Goal: Task Accomplishment & Management: Manage account settings

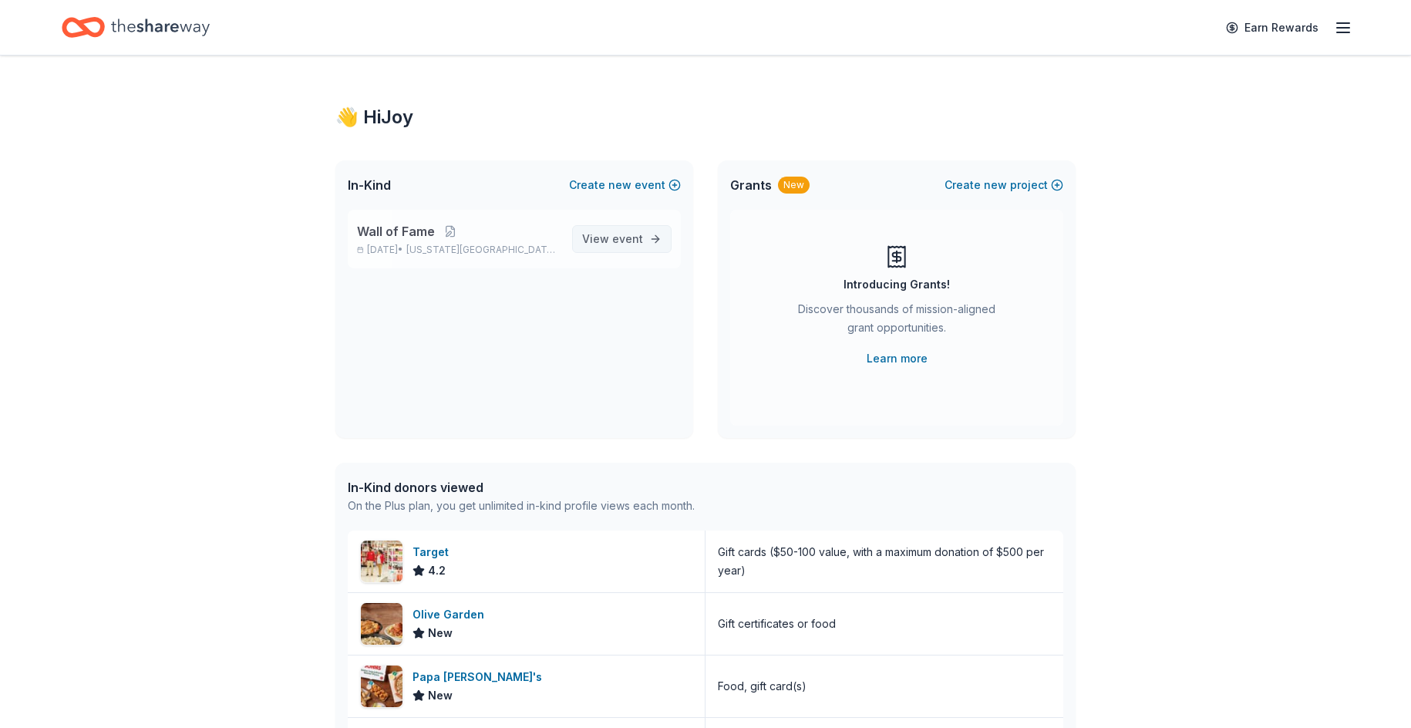
click at [616, 238] on span "event" at bounding box center [627, 238] width 31 height 13
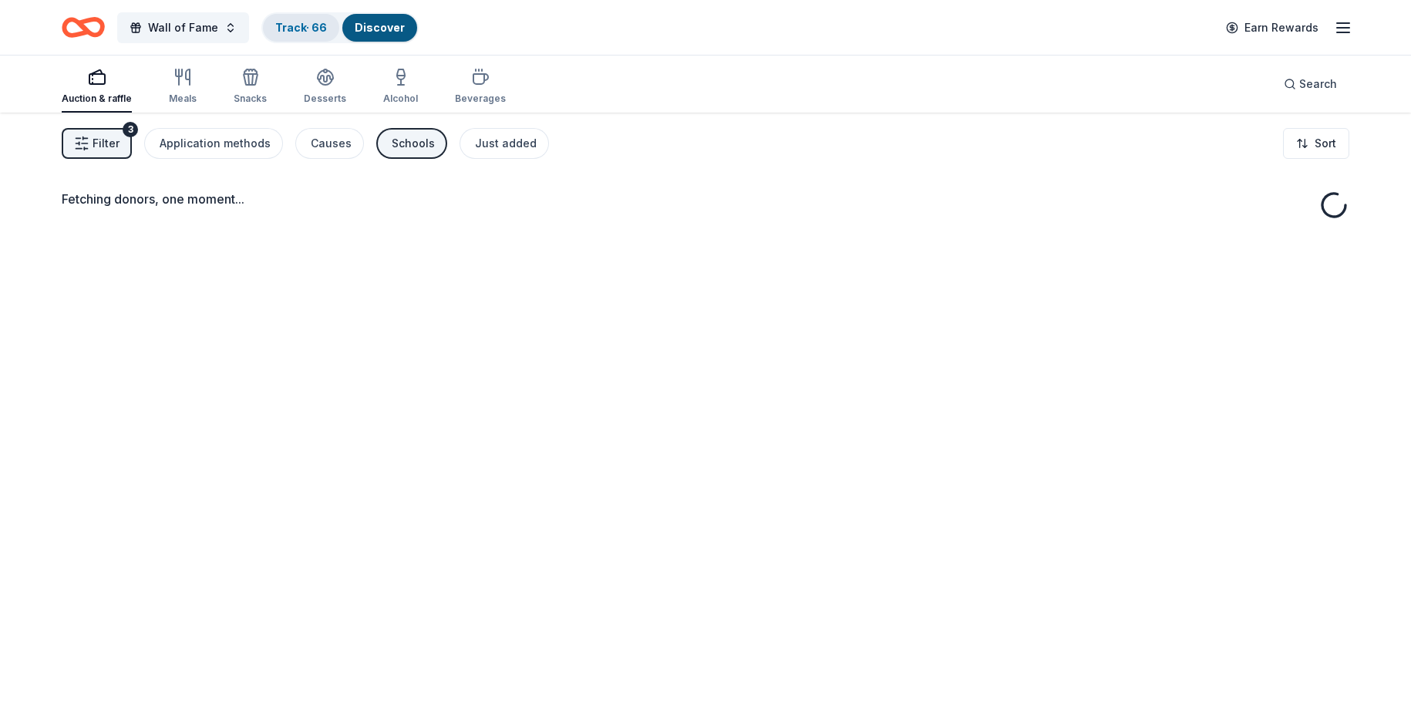
click at [290, 35] on div "Track · 66" at bounding box center [301, 28] width 76 height 28
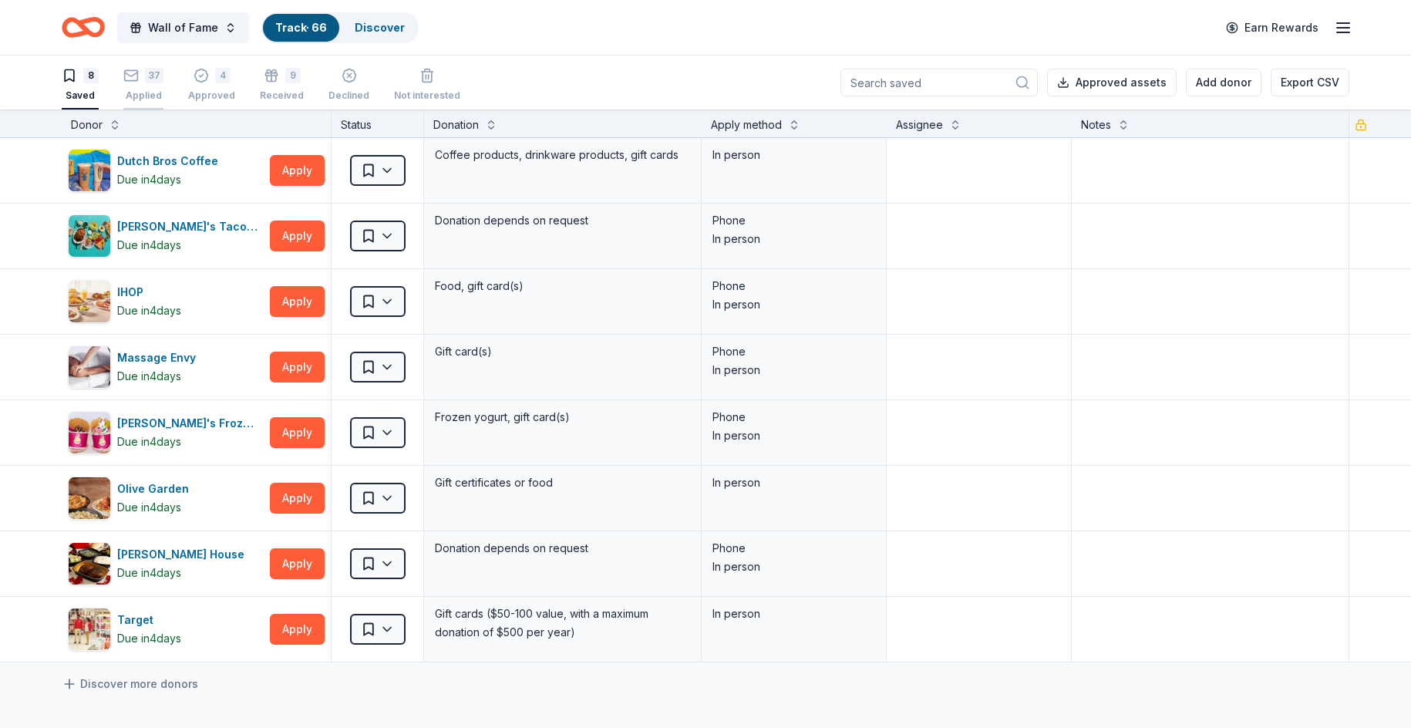
click at [162, 87] on div "37 Applied" at bounding box center [143, 85] width 40 height 34
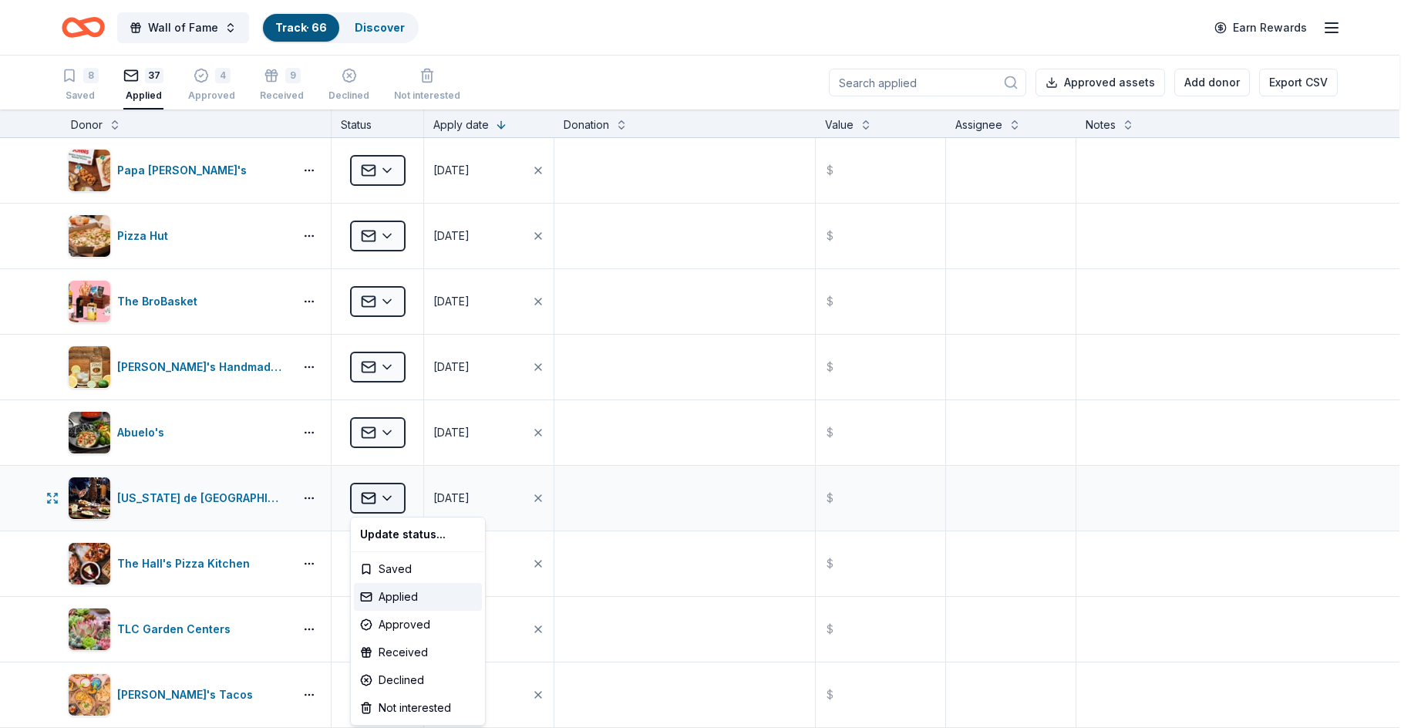
click at [379, 501] on html "Wall of Fame Track · 66 Discover Earn Rewards 8 Saved 37 Applied 4 Approved 9 R…" at bounding box center [705, 364] width 1411 height 728
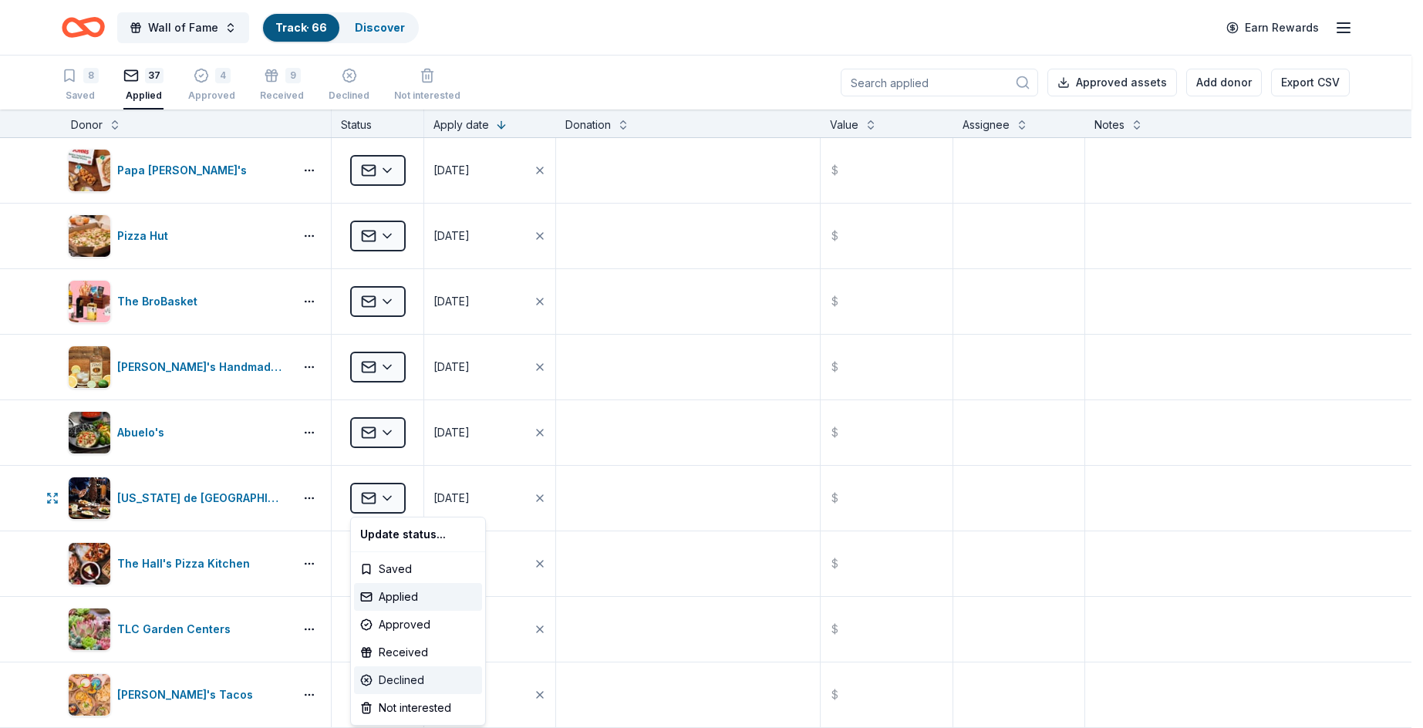
click at [413, 669] on div "Declined" at bounding box center [418, 680] width 128 height 28
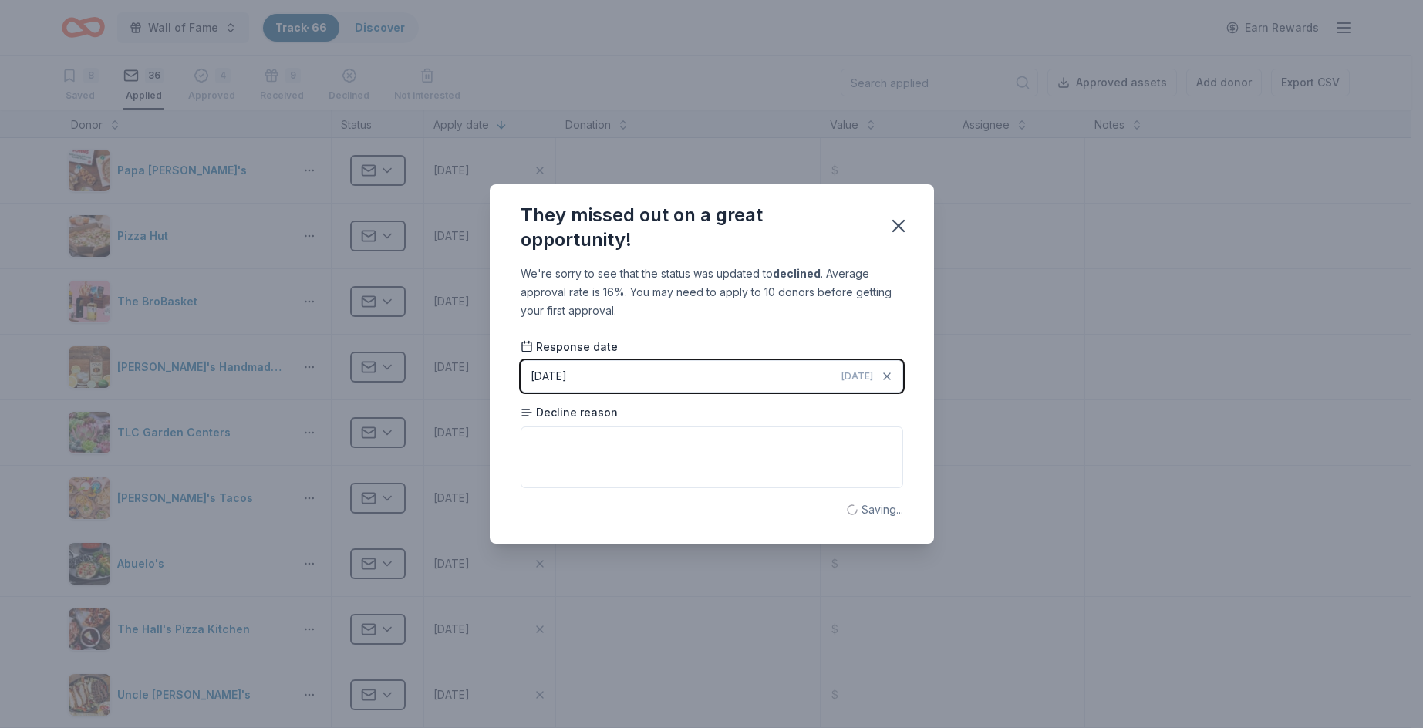
click at [911, 315] on div "We're sorry to see that the status was updated to declined . Average approval r…" at bounding box center [712, 404] width 444 height 278
click at [899, 232] on icon "button" at bounding box center [899, 226] width 22 height 22
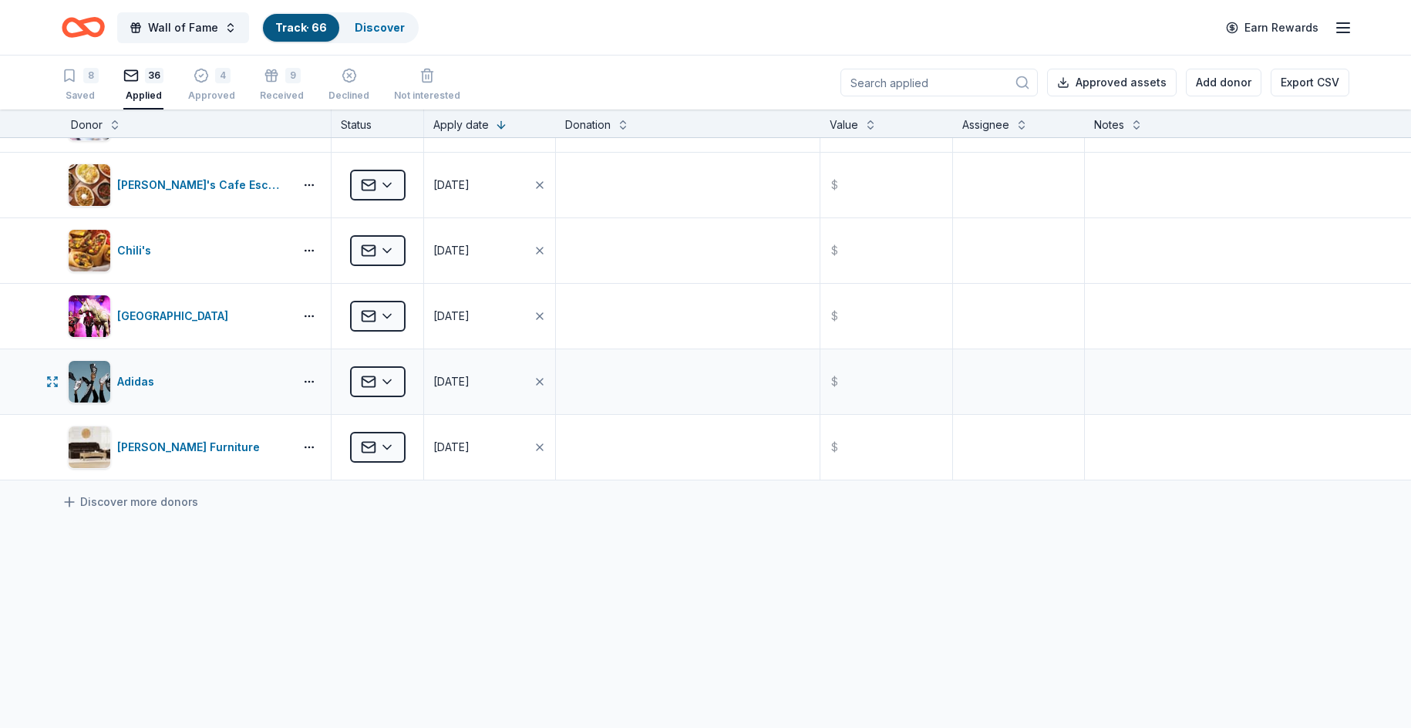
scroll to position [1982, 0]
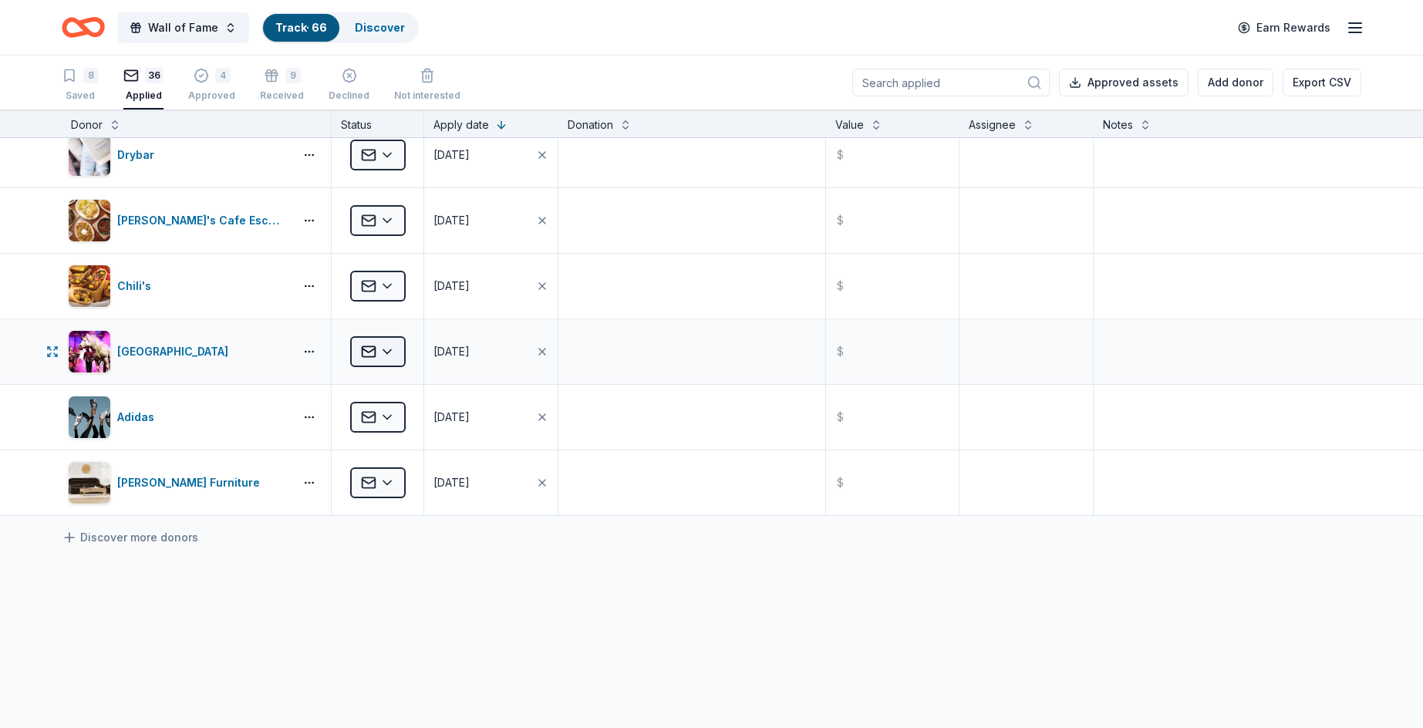
click at [389, 353] on html "Wall of Fame Track · 66 Discover Earn Rewards 8 Saved 36 Applied 4 Approved 9 R…" at bounding box center [711, 364] width 1423 height 728
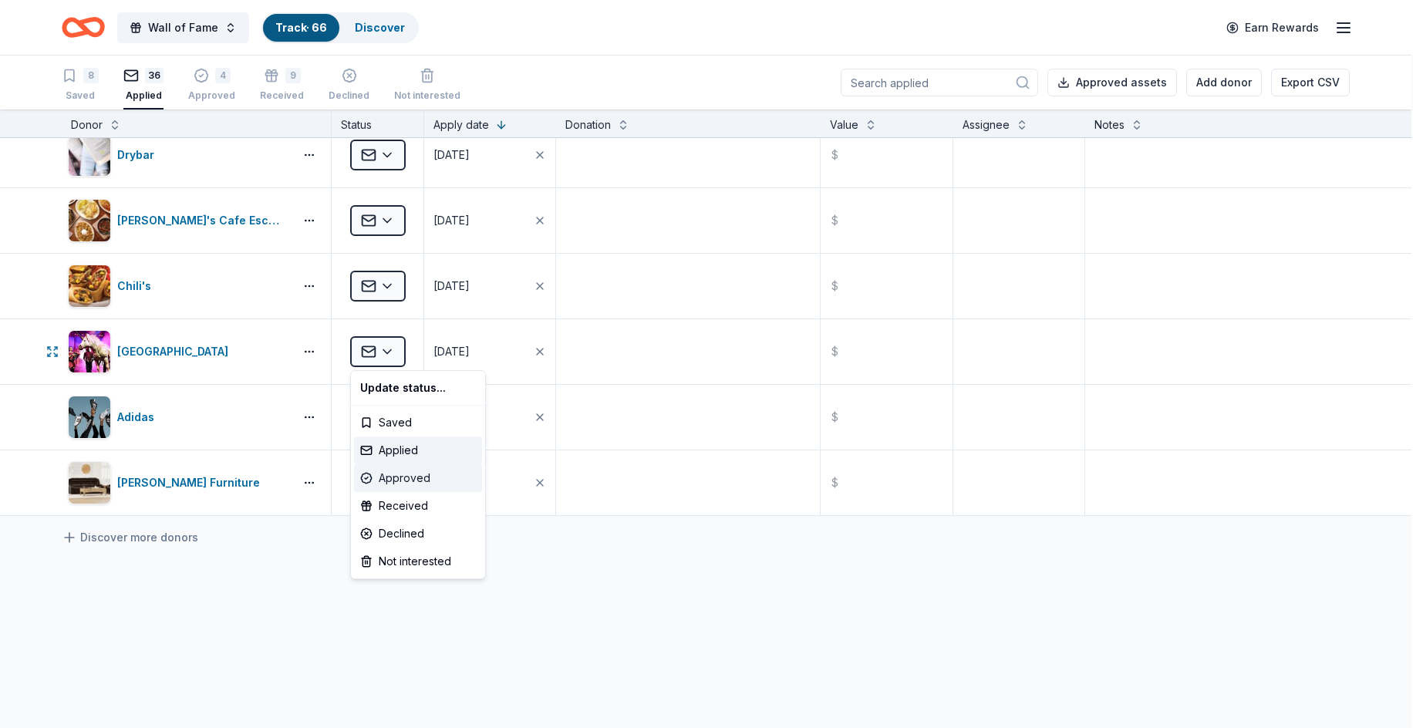
click at [430, 475] on div "Approved" at bounding box center [418, 478] width 128 height 28
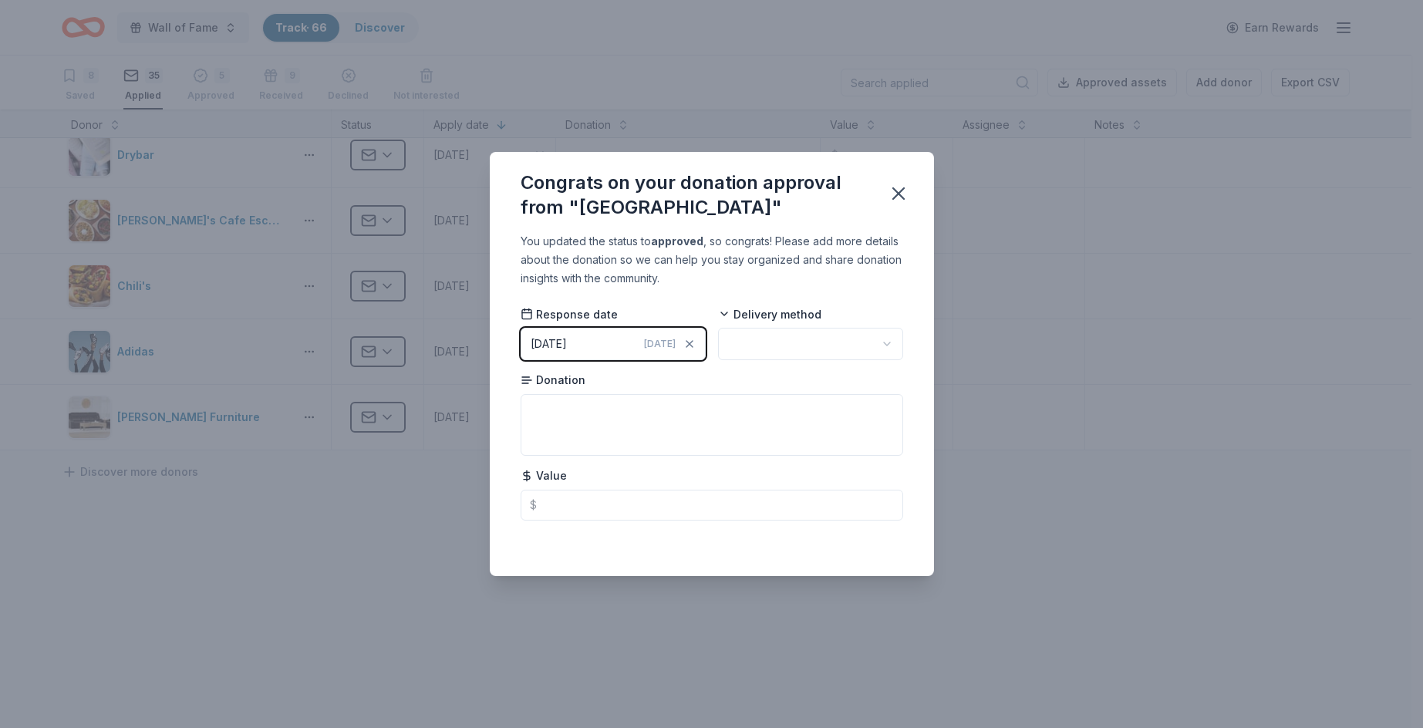
click at [845, 358] on body "Wall of Fame Track · 66 Discover Earn Rewards 8 Saved 35 Applied 5 Approved 9 R…" at bounding box center [705, 364] width 1411 height 728
click at [767, 430] on textarea at bounding box center [712, 425] width 383 height 62
type textarea "2 tickets"
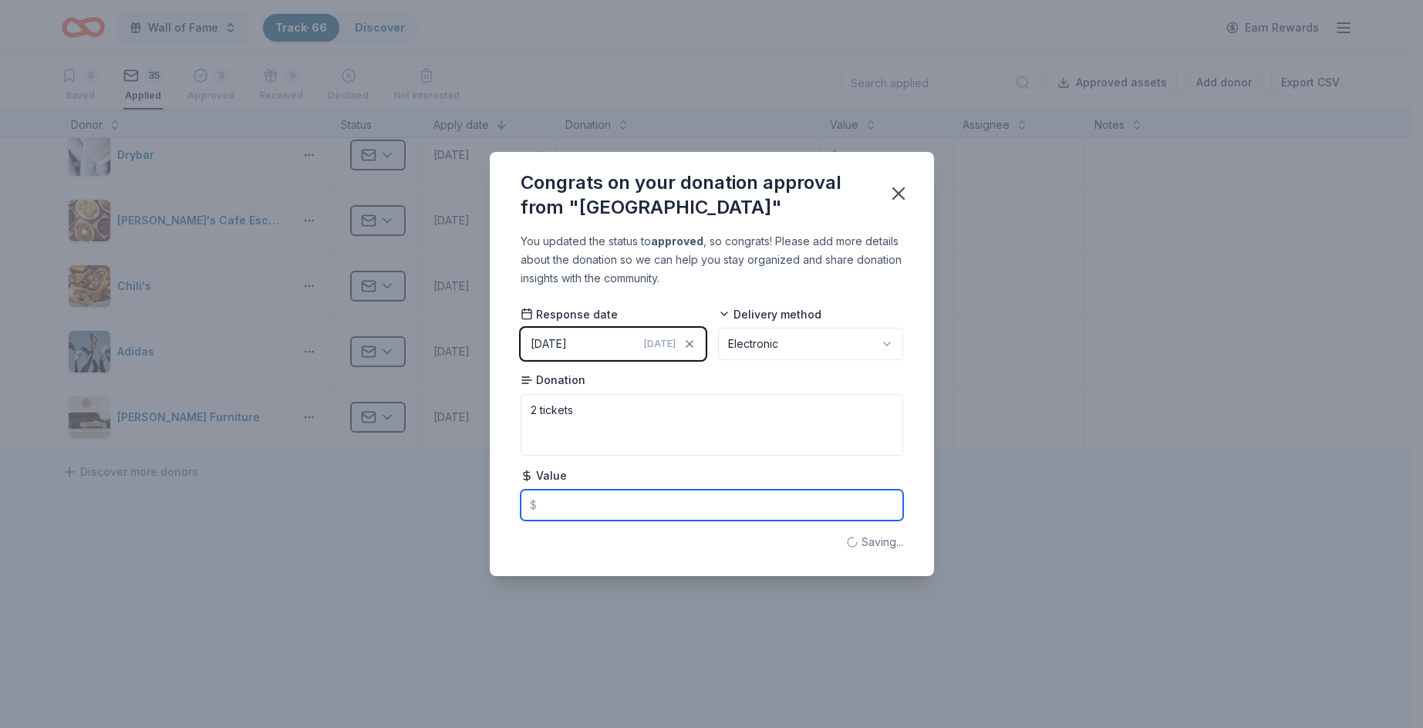
click at [781, 499] on input "text" at bounding box center [712, 505] width 383 height 31
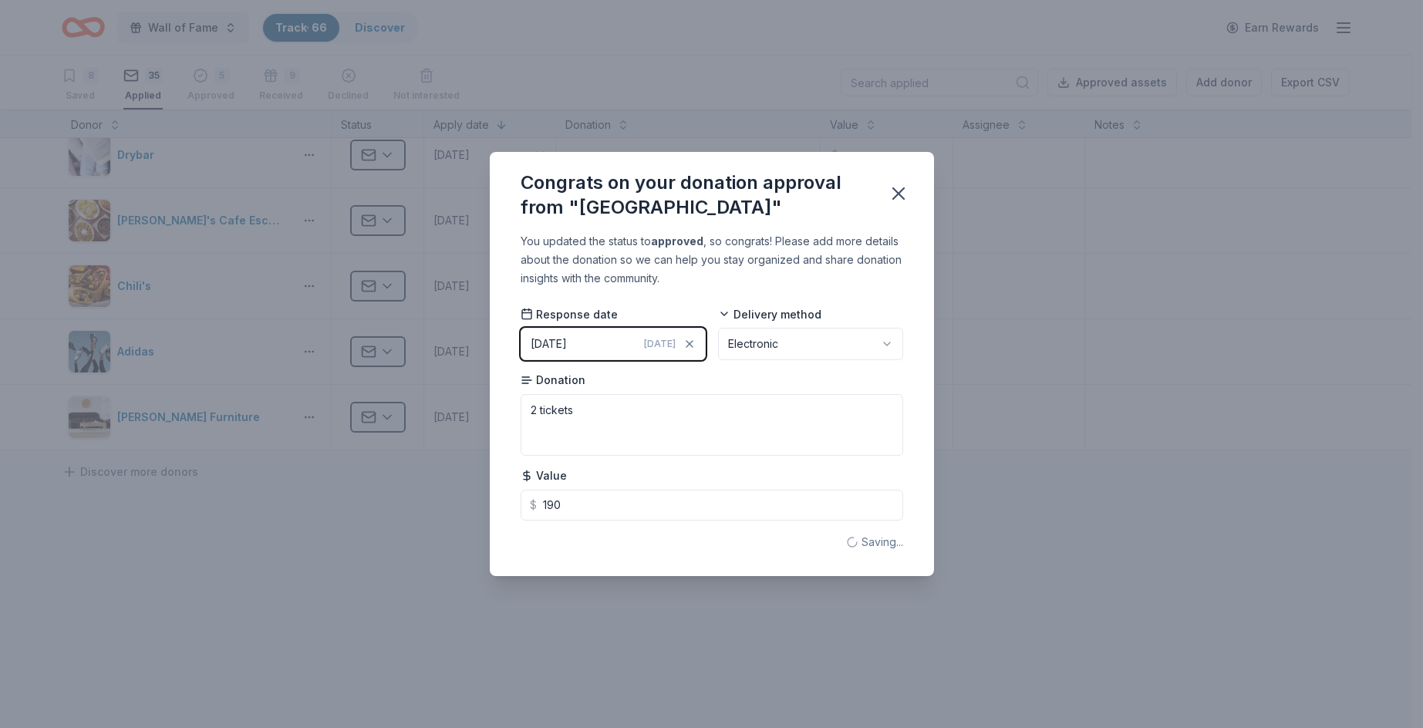
type input "190.00"
click at [908, 274] on div "You updated the status to approved , so congrats! Please add more details about…" at bounding box center [712, 403] width 444 height 343
click at [902, 202] on icon "button" at bounding box center [899, 194] width 22 height 22
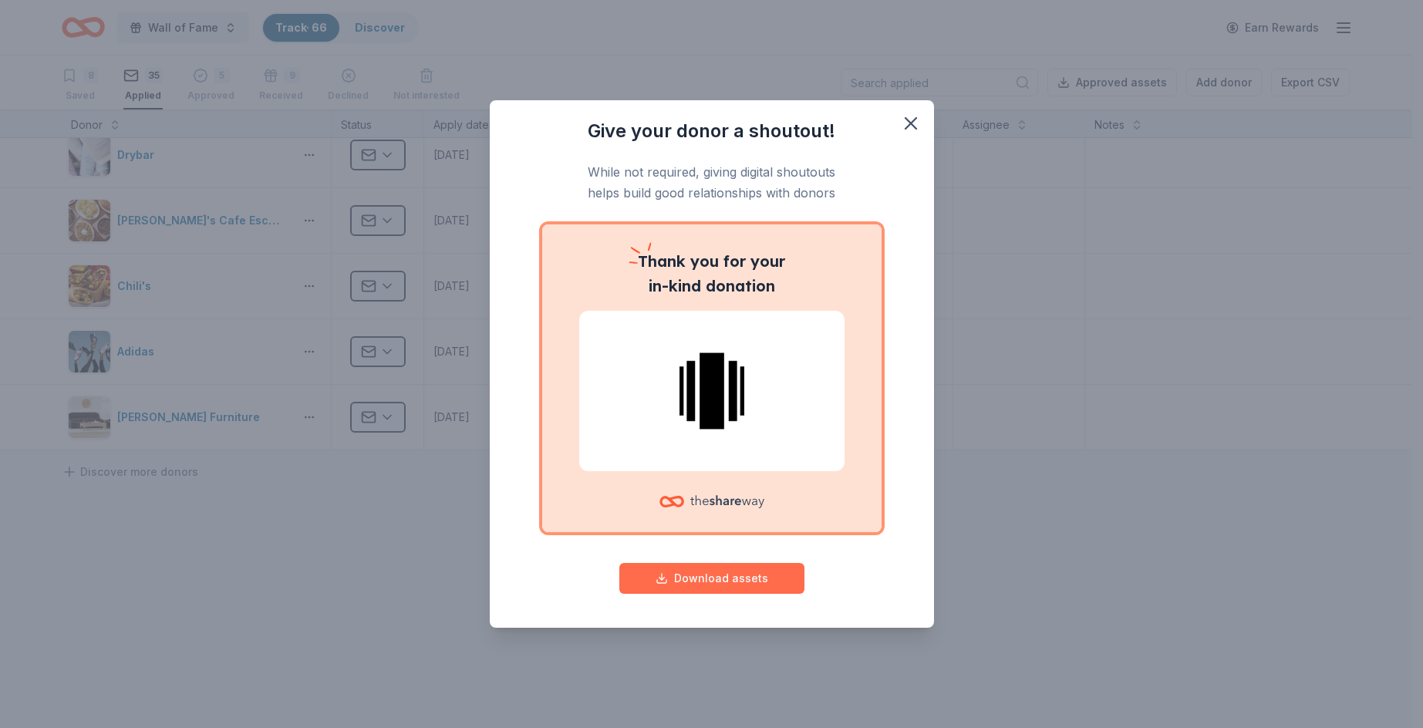
click at [710, 568] on button "Download assets" at bounding box center [711, 578] width 185 height 31
click at [905, 120] on icon "button" at bounding box center [911, 124] width 22 height 22
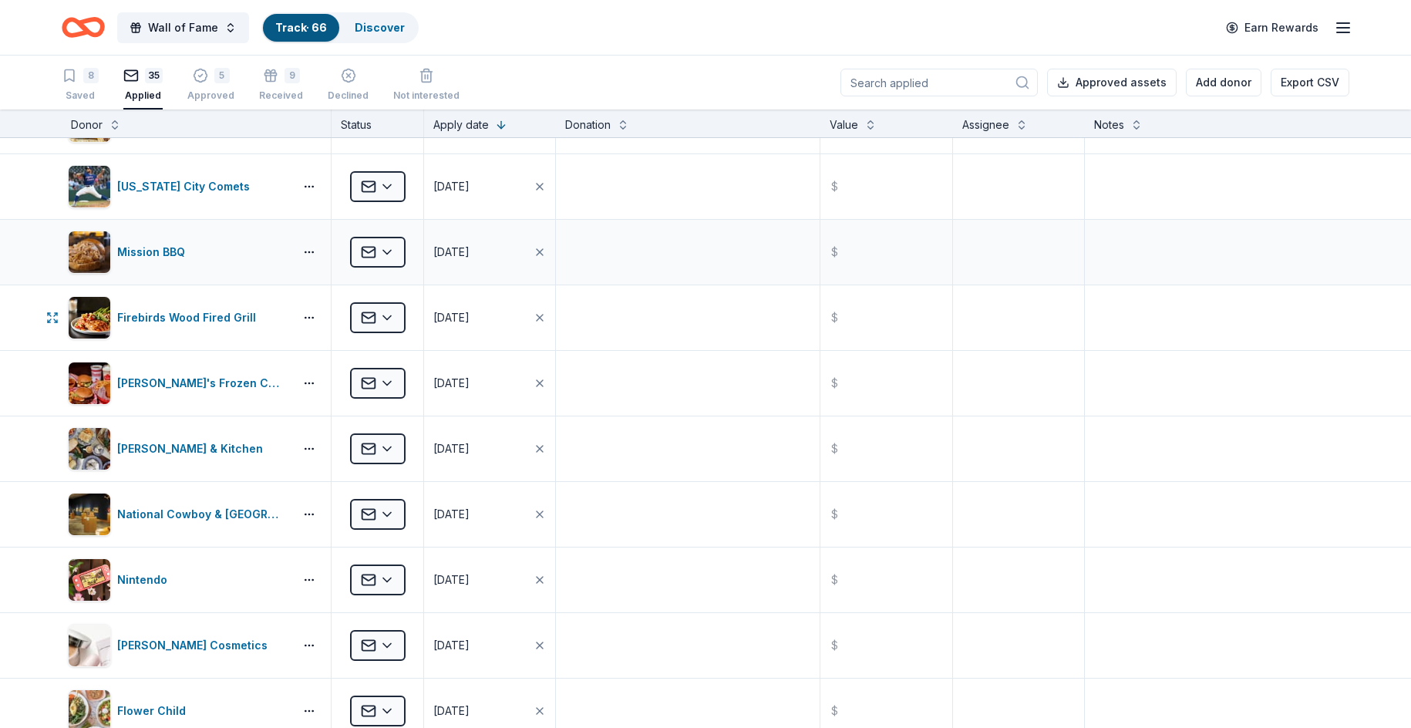
scroll to position [671, 0]
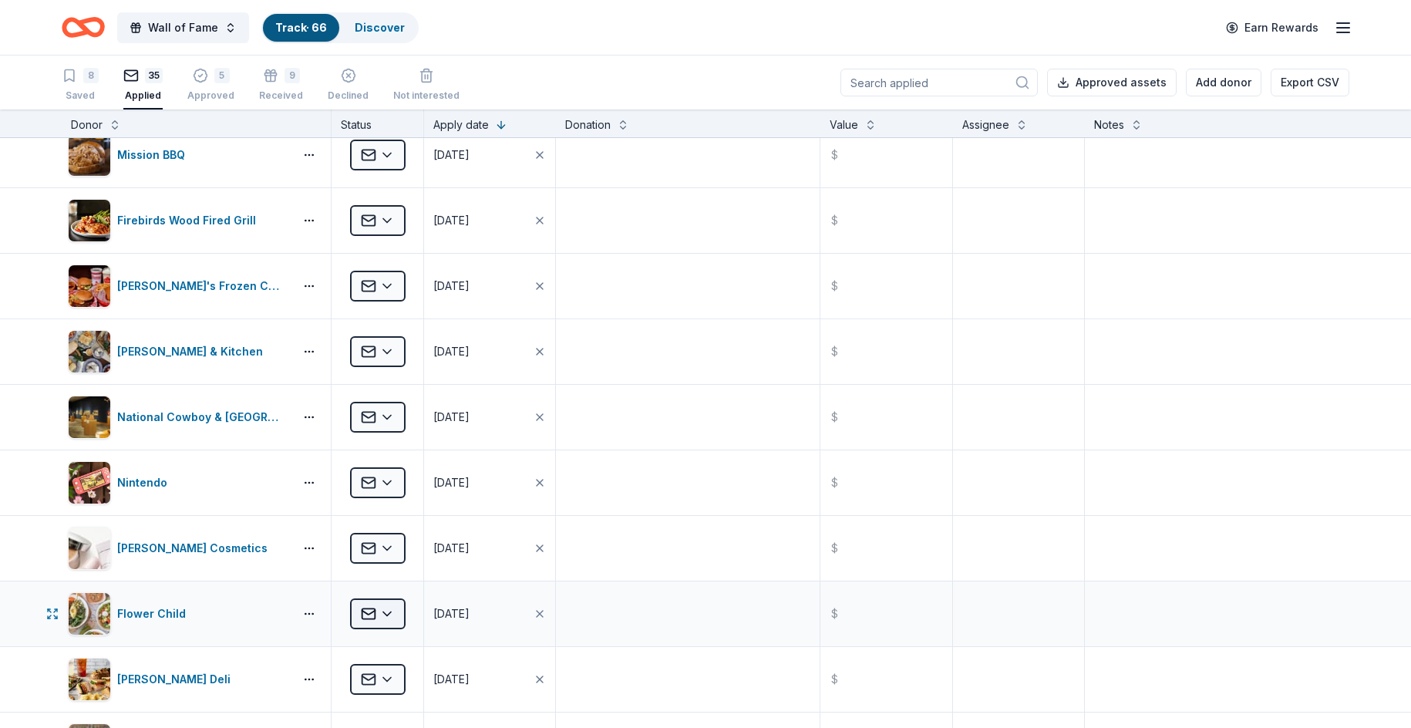
click at [398, 611] on html "Wall of Fame Track · 66 Discover Earn Rewards 8 Saved 35 Applied 5 Approved 9 R…" at bounding box center [705, 364] width 1411 height 728
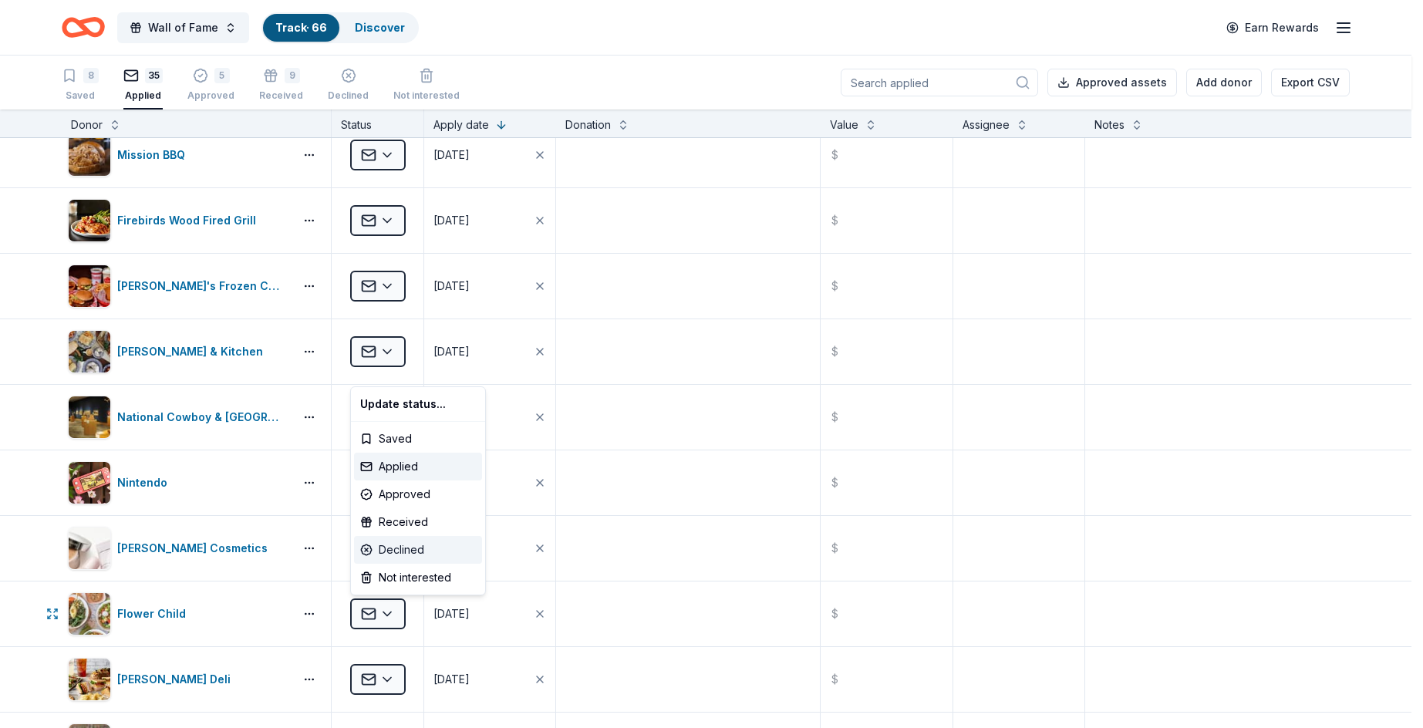
click at [410, 548] on div "Declined" at bounding box center [418, 550] width 128 height 28
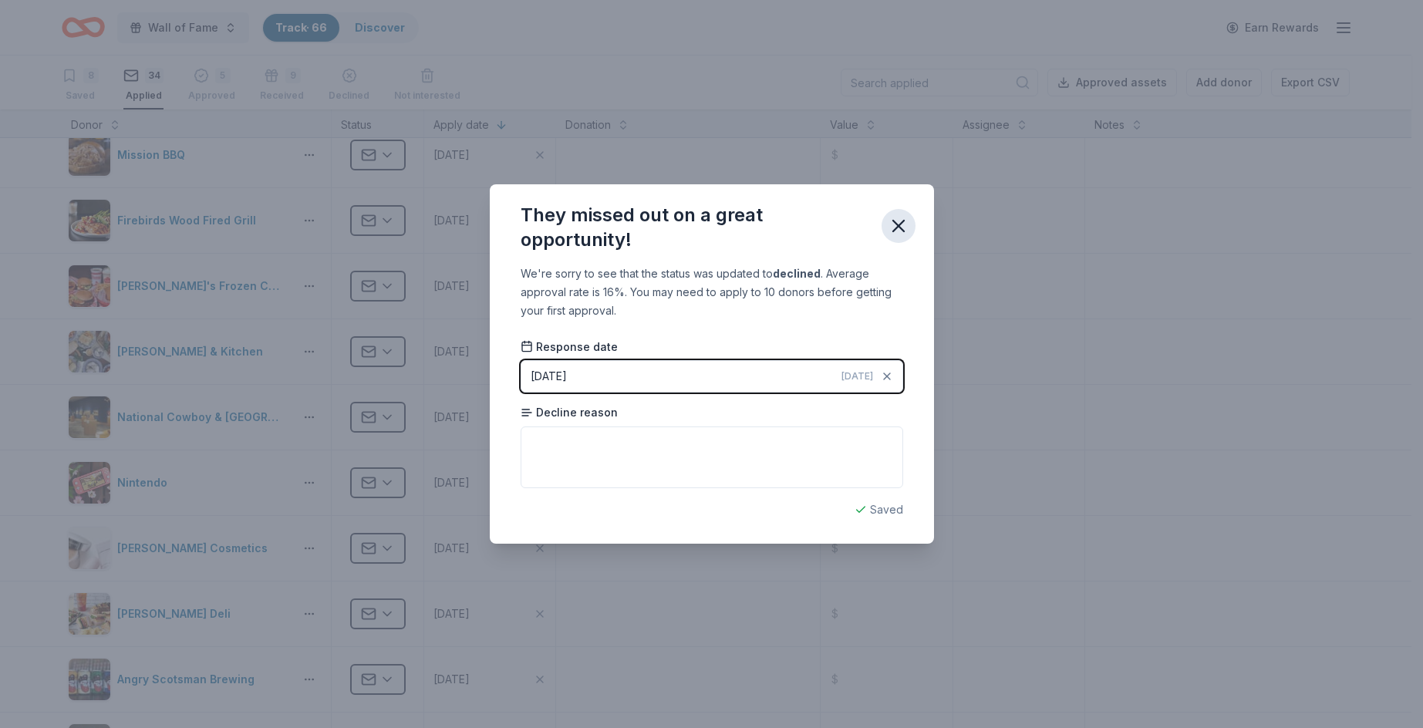
click at [898, 232] on icon "button" at bounding box center [899, 226] width 22 height 22
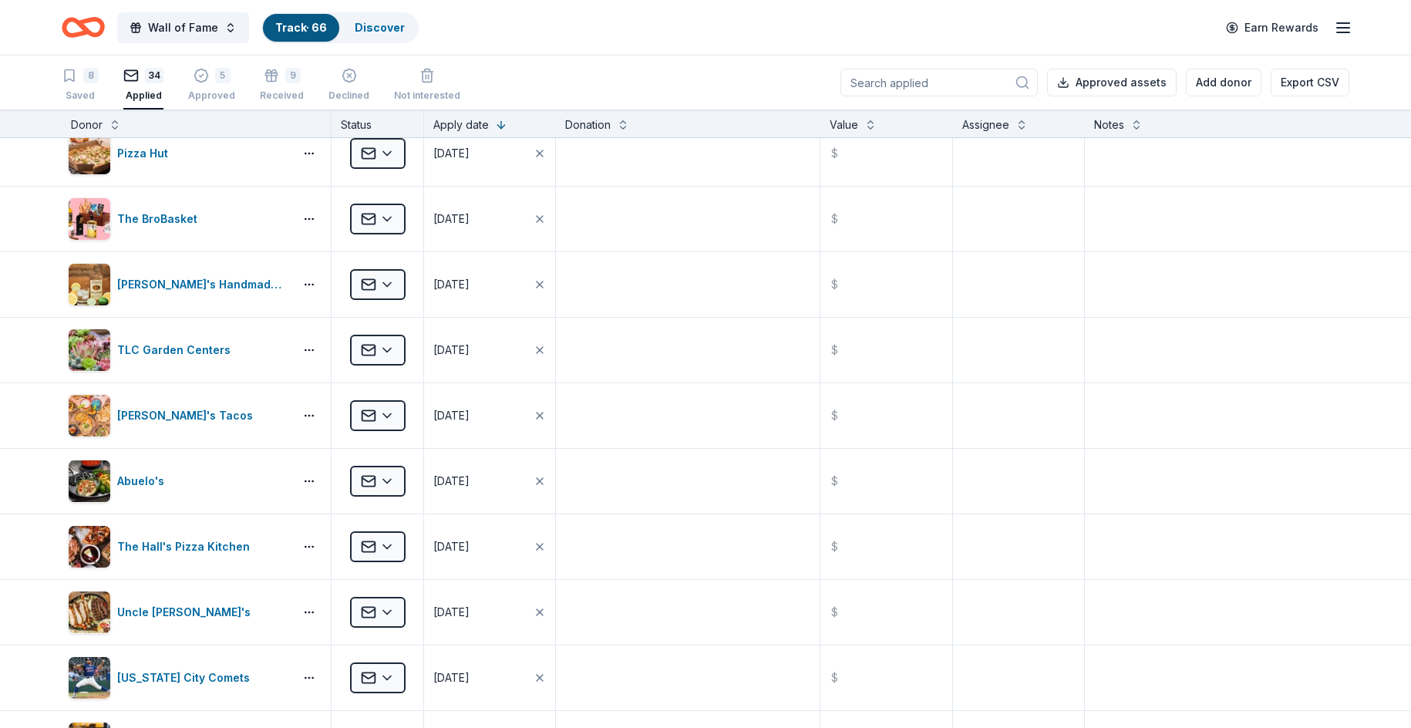
scroll to position [0, 0]
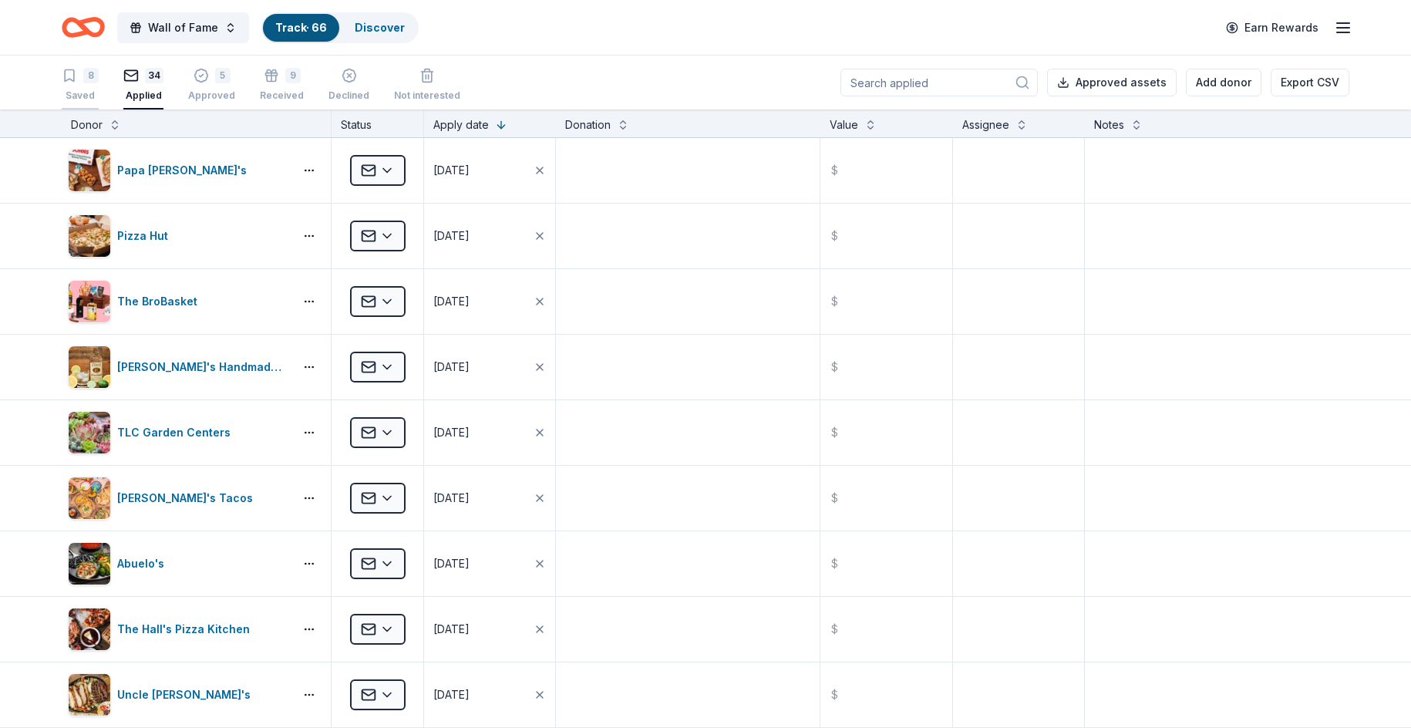
click at [79, 90] on div "Saved" at bounding box center [80, 95] width 37 height 12
